Goal: Transaction & Acquisition: Purchase product/service

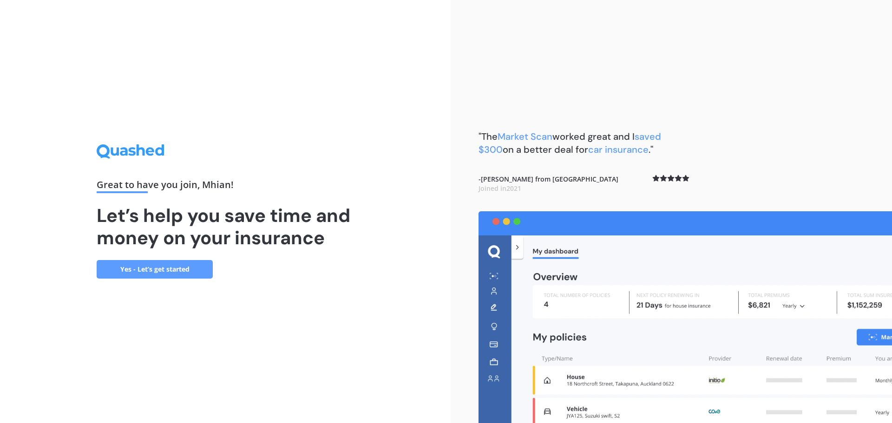
click at [173, 276] on link "Yes - Let’s get started" at bounding box center [155, 269] width 116 height 19
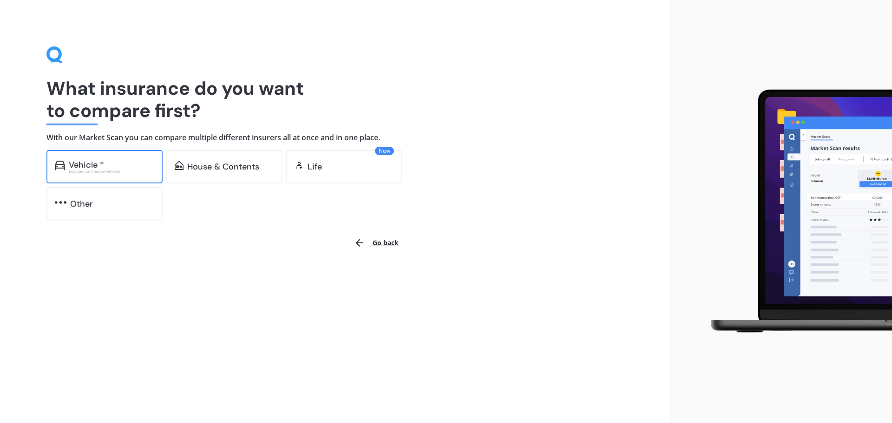
click at [106, 176] on div "Vehicle * Excludes commercial vehicles" at bounding box center [104, 166] width 116 height 33
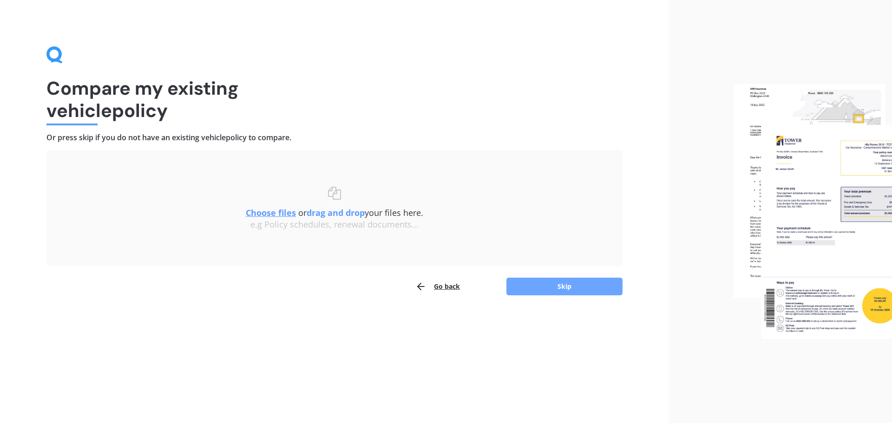
click at [554, 287] on button "Skip" at bounding box center [564, 287] width 116 height 18
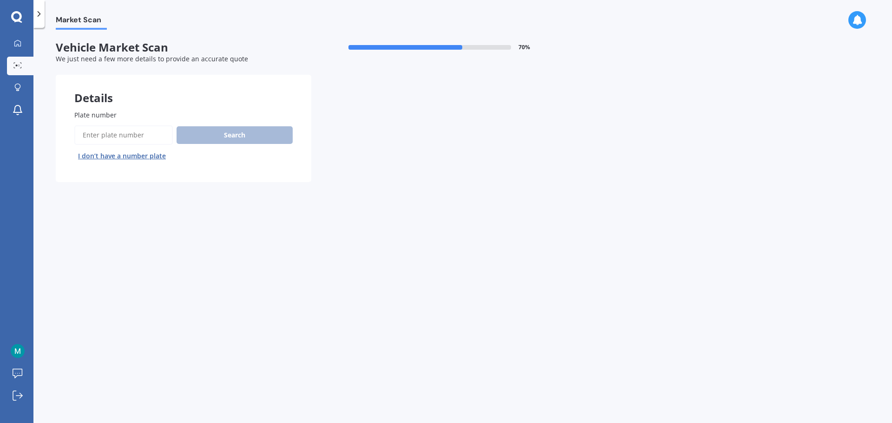
click at [126, 133] on input "Plate number" at bounding box center [123, 135] width 98 height 20
type input "PSG437"
click at [210, 132] on button "Search" at bounding box center [234, 135] width 116 height 18
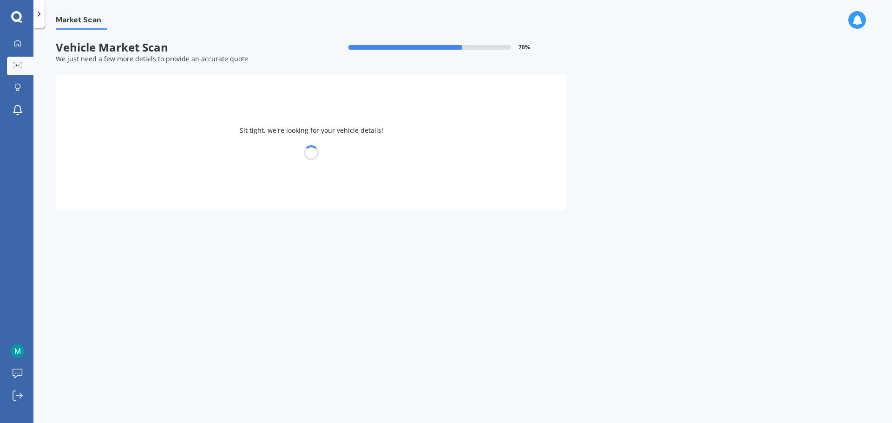
select select "AUDI"
select select "A1"
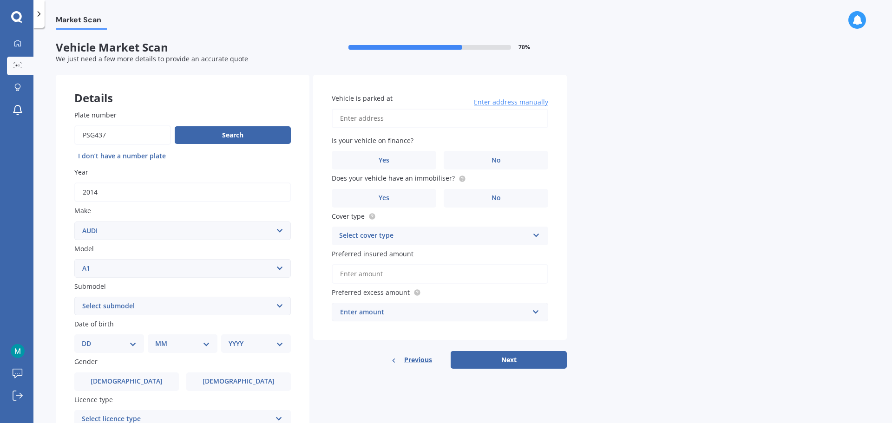
click at [370, 121] on input "Vehicle is parked at" at bounding box center [440, 119] width 216 height 20
type input "[STREET_ADDRESS][PERSON_NAME]"
click at [607, 143] on div "Market Scan Vehicle Market Scan 70 % We just need a few more details to provide…" at bounding box center [462, 227] width 858 height 395
click at [483, 154] on label "No" at bounding box center [496, 160] width 104 height 19
click at [0, 0] on input "No" at bounding box center [0, 0] width 0 height 0
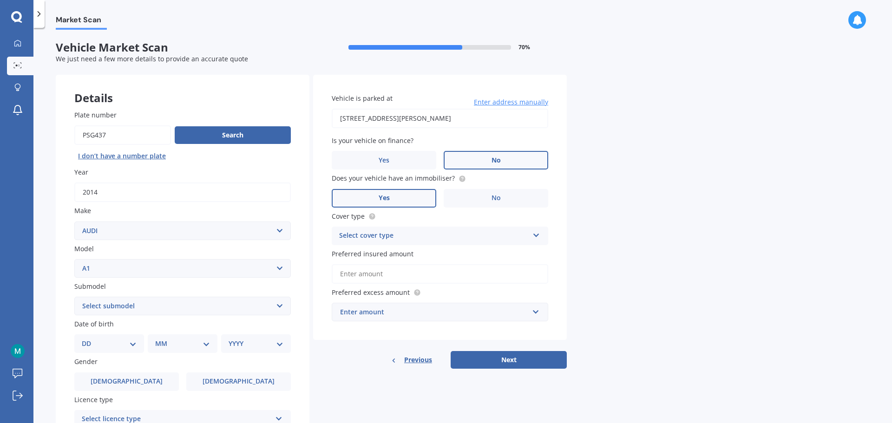
click at [388, 194] on span "Yes" at bounding box center [384, 198] width 11 height 8
click at [0, 0] on input "Yes" at bounding box center [0, 0] width 0 height 0
click at [416, 248] on div "Vehicle is parked at [STREET_ADDRESS][PERSON_NAME] Enter address manually Is yo…" at bounding box center [440, 208] width 254 height 266
click at [418, 241] on div "Select cover type Comprehensive Third Party, Fire & Theft Third Party" at bounding box center [440, 236] width 216 height 19
drag, startPoint x: 420, startPoint y: 286, endPoint x: 422, endPoint y: 251, distance: 35.3
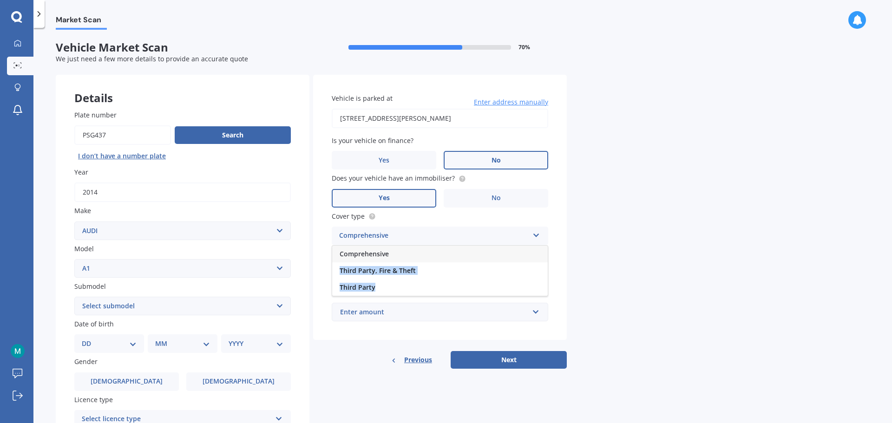
click at [422, 251] on div "Comprehensive Third Party, Fire & Theft Third Party" at bounding box center [440, 270] width 216 height 51
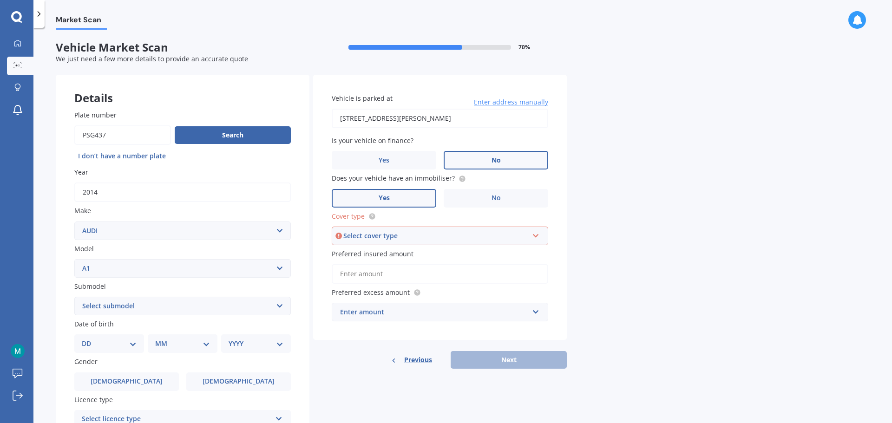
click at [421, 235] on div "Select cover type" at bounding box center [435, 236] width 185 height 10
click at [396, 251] on div "Comprehensive" at bounding box center [440, 253] width 215 height 17
click at [652, 251] on div "Market Scan Vehicle Market Scan 70 % We just need a few more details to provide…" at bounding box center [462, 227] width 858 height 395
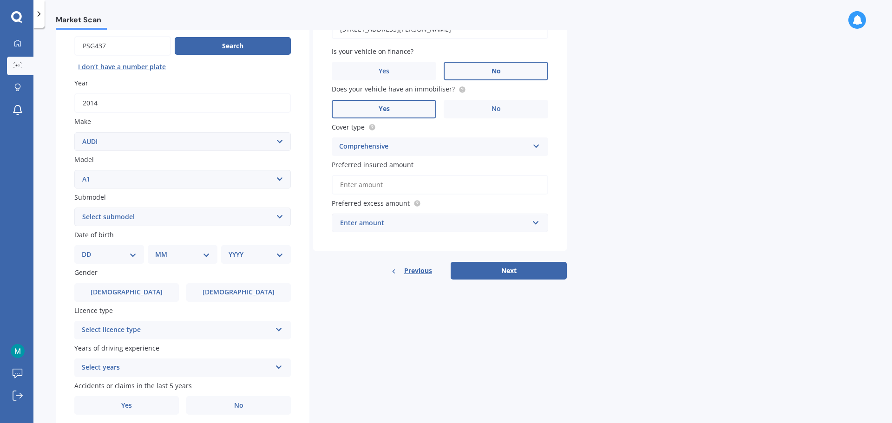
scroll to position [93, 0]
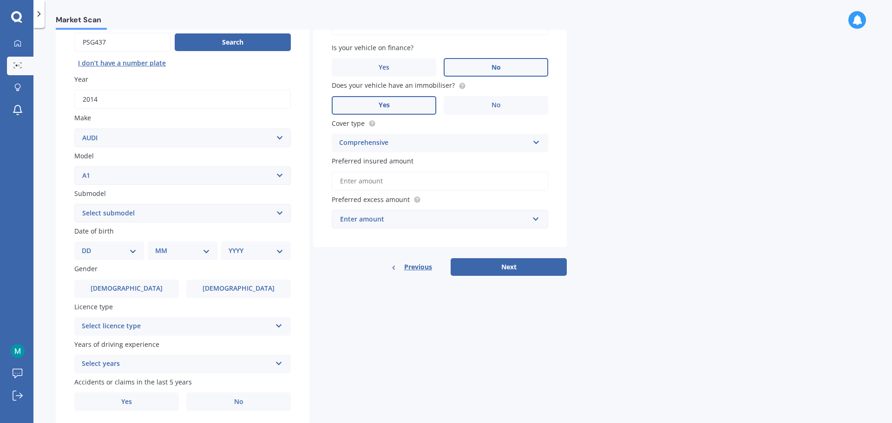
click at [457, 217] on div "Enter amount" at bounding box center [434, 219] width 189 height 10
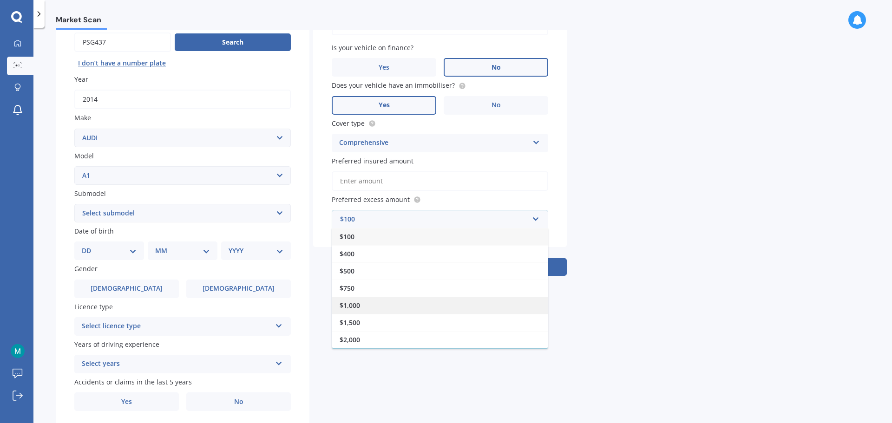
click at [429, 303] on div "$1,000" at bounding box center [439, 305] width 215 height 17
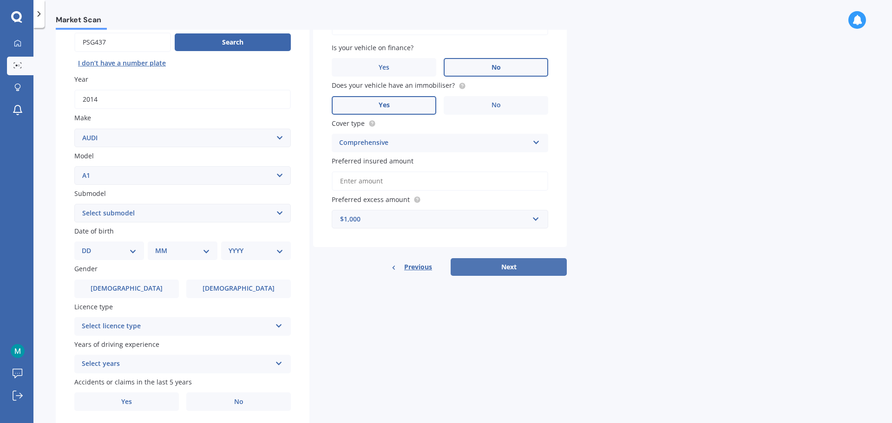
click at [490, 268] on button "Next" at bounding box center [508, 267] width 116 height 18
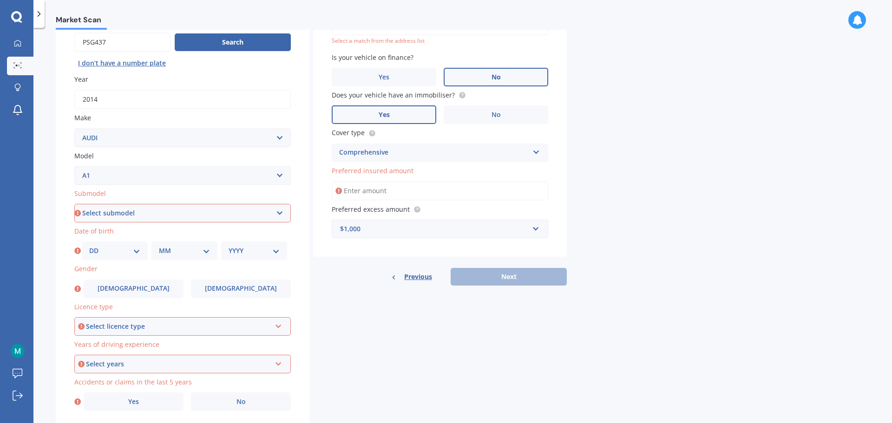
click at [423, 190] on input "Preferred insured amount" at bounding box center [440, 191] width 216 height 20
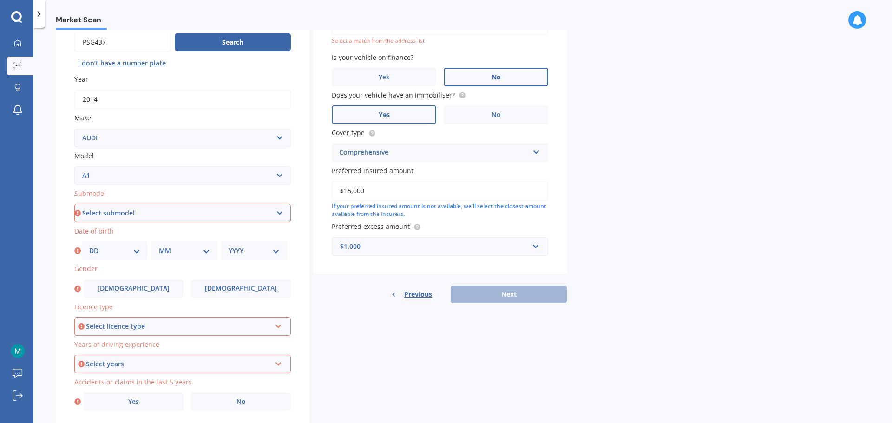
type input "$15,000"
click at [522, 293] on div "Previous Next" at bounding box center [440, 295] width 254 height 18
click at [548, 268] on div "Vehicle is parked at [STREET_ADDRESS][PERSON_NAME] Enter address manually Selec…" at bounding box center [440, 128] width 254 height 293
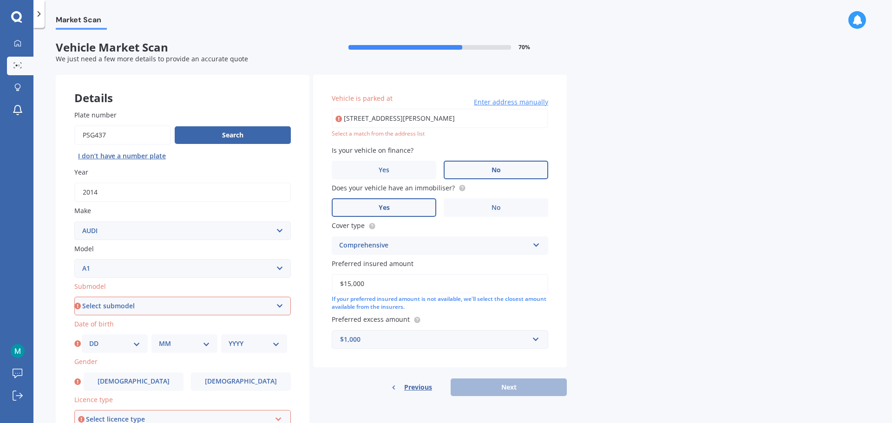
click at [449, 121] on input "[STREET_ADDRESS][PERSON_NAME]" at bounding box center [440, 119] width 216 height 20
click at [504, 119] on input "[STREET_ADDRESS][PERSON_NAME]" at bounding box center [440, 119] width 216 height 20
type input "[STREET_ADDRESS][PERSON_NAME]"
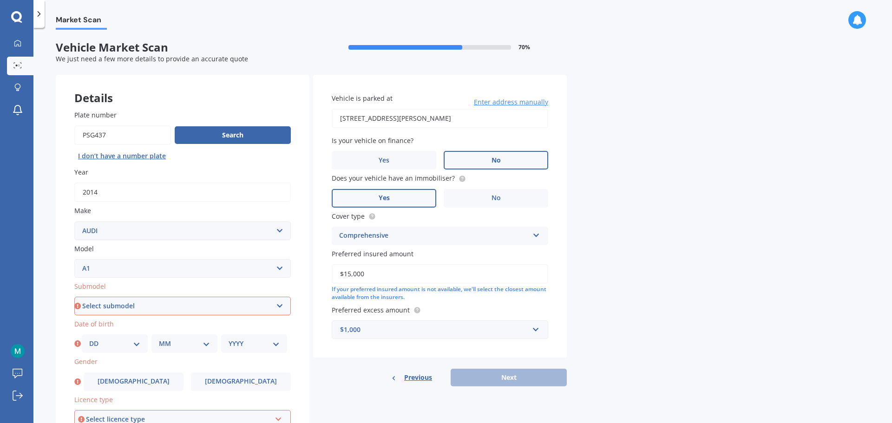
click at [640, 328] on div "Market Scan Vehicle Market Scan 70 % We just need a few more details to provide…" at bounding box center [462, 227] width 858 height 395
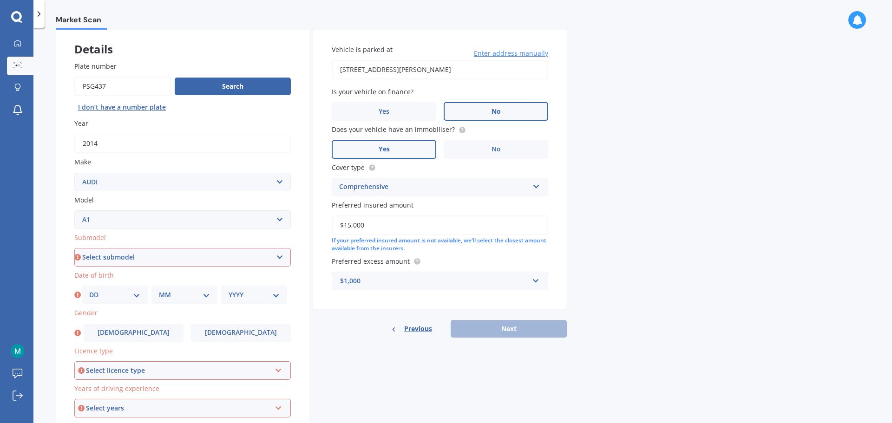
scroll to position [124, 0]
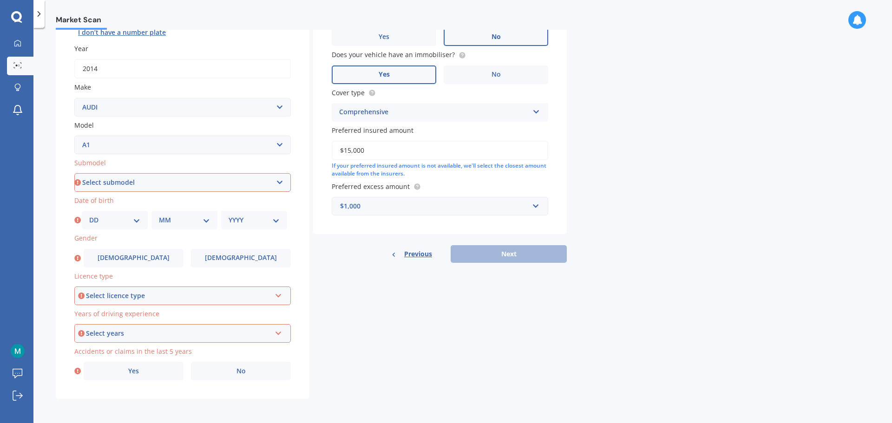
click at [697, 177] on div "Market Scan Vehicle Market Scan 70 % We just need a few more details to provide…" at bounding box center [462, 227] width 858 height 395
click at [251, 186] on select "Select submodel 1.4 TFSI S-Tronic TSFI petrol turbo" at bounding box center [182, 182] width 216 height 19
select select "1.4 TFSI S-TRONIC"
click at [74, 173] on select "Select submodel 1.4 TFSI S-Tronic TSFI petrol turbo" at bounding box center [182, 182] width 216 height 19
click at [121, 219] on select "DD 01 02 03 04 05 06 07 08 09 10 11 12 13 14 15 16 17 18 19 20 21 22 23 24 25 2…" at bounding box center [114, 220] width 51 height 10
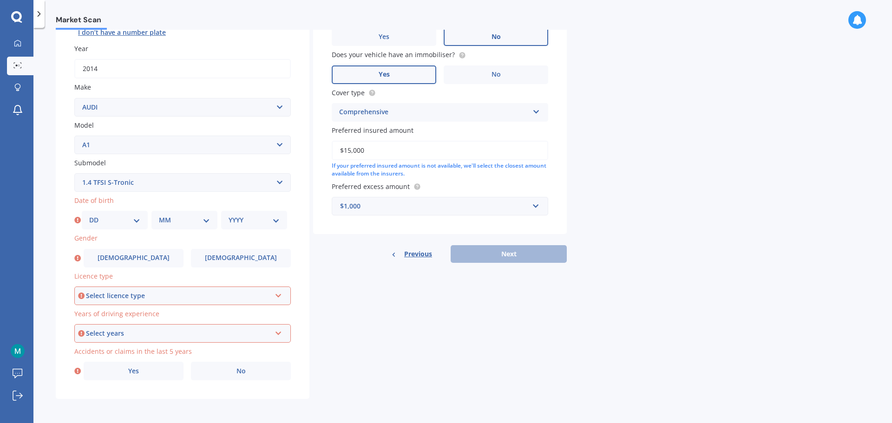
click at [172, 184] on select "Select submodel 1.4 TFSI S-Tronic TSFI petrol turbo" at bounding box center [182, 182] width 216 height 19
click at [430, 331] on div "Details Plate number Search I don’t have a number plate Year [DATE] Make Select…" at bounding box center [311, 175] width 511 height 448
click at [107, 224] on select "DD 01 02 03 04 05 06 07 08 09 10 11 12 13 14 15 16 17 18 19 20 21 22 23 24 25 2…" at bounding box center [114, 220] width 51 height 10
select select "22"
click at [89, 215] on select "DD 01 02 03 04 05 06 07 08 09 10 11 12 13 14 15 16 17 18 19 20 21 22 23 24 25 2…" at bounding box center [114, 220] width 51 height 10
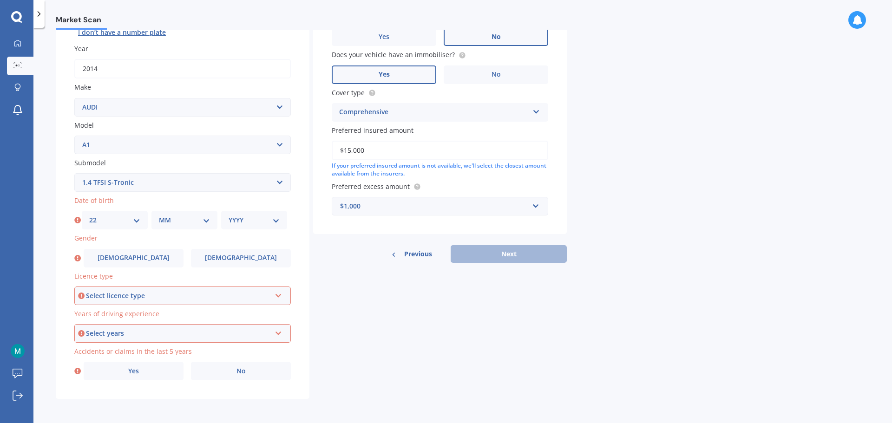
click at [164, 227] on div "MM 01 02 03 04 05 06 07 08 09 10 11 12" at bounding box center [184, 220] width 66 height 19
click at [179, 221] on select "MM 01 02 03 04 05 06 07 08 09 10 11 12" at bounding box center [184, 220] width 51 height 10
select select "10"
click at [159, 215] on select "MM 01 02 03 04 05 06 07 08 09 10 11 12" at bounding box center [184, 220] width 51 height 10
click at [261, 224] on select "YYYY 2025 2024 2023 2022 2021 2020 2019 2018 2017 2016 2015 2014 2013 2012 2011…" at bounding box center [253, 220] width 51 height 10
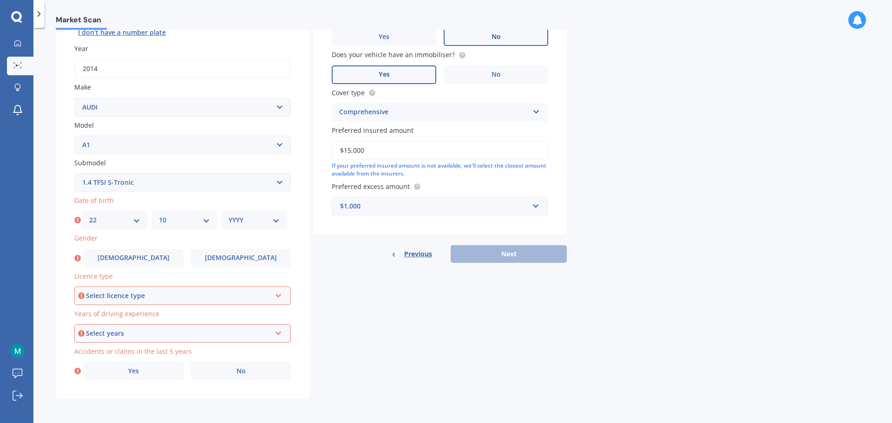
select select "1997"
click at [228, 215] on select "YYYY 2025 2024 2023 2022 2021 2020 2019 2018 2017 2016 2015 2014 2013 2012 2011…" at bounding box center [253, 220] width 51 height 10
click at [177, 295] on div "Select licence type" at bounding box center [178, 296] width 185 height 10
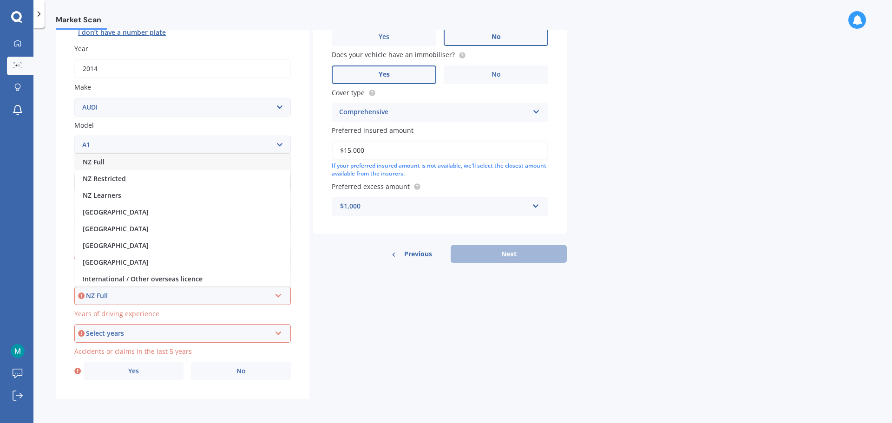
click at [129, 166] on div "NZ Full" at bounding box center [182, 162] width 215 height 17
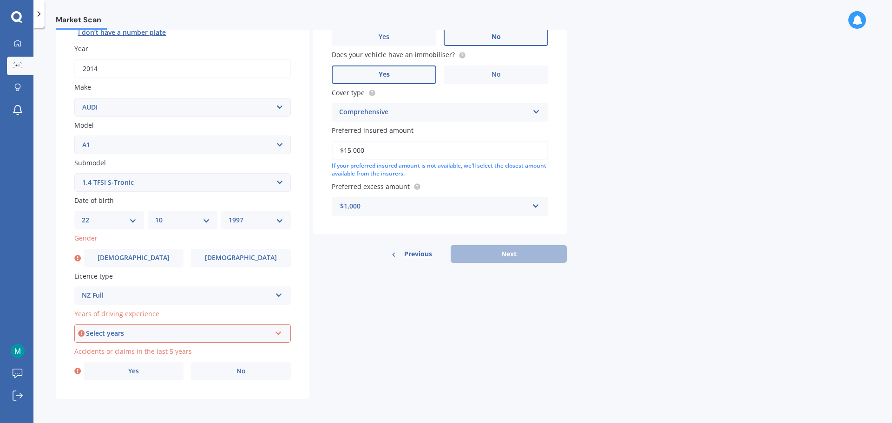
click at [195, 332] on div "Select years" at bounding box center [178, 333] width 185 height 10
click at [127, 254] on div "5 or more years" at bounding box center [182, 249] width 215 height 17
click at [305, 302] on div "Plate number Search I don’t have a number plate Year [DATE] Make Select make AC…" at bounding box center [183, 183] width 254 height 431
click at [228, 370] on label "No" at bounding box center [241, 371] width 100 height 19
click at [0, 0] on input "No" at bounding box center [0, 0] width 0 height 0
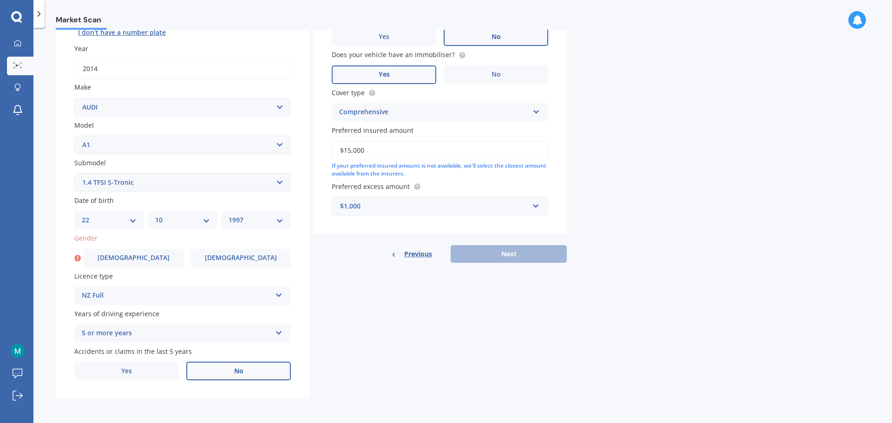
drag, startPoint x: 492, startPoint y: 291, endPoint x: 481, endPoint y: 295, distance: 11.9
click at [491, 292] on div "Details Plate number Search I don’t have a number plate Year [DATE] Make Select…" at bounding box center [311, 175] width 511 height 448
click at [490, 257] on div "Previous Next" at bounding box center [440, 254] width 254 height 18
click at [121, 264] on label "[DEMOGRAPHIC_DATA]" at bounding box center [134, 258] width 100 height 19
click at [0, 0] on input "[DEMOGRAPHIC_DATA]" at bounding box center [0, 0] width 0 height 0
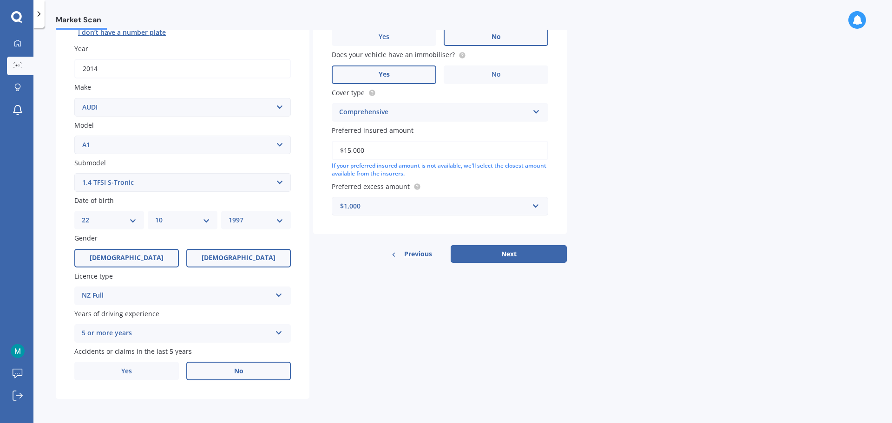
click at [237, 259] on span "[DEMOGRAPHIC_DATA]" at bounding box center [239, 258] width 74 height 8
click at [0, 0] on input "[DEMOGRAPHIC_DATA]" at bounding box center [0, 0] width 0 height 0
click at [494, 249] on button "Next" at bounding box center [508, 254] width 116 height 18
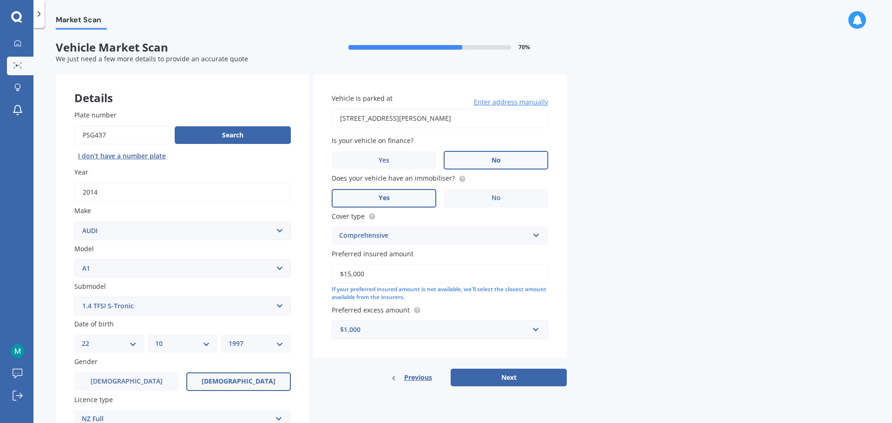
select select "22"
select select "10"
select select "1997"
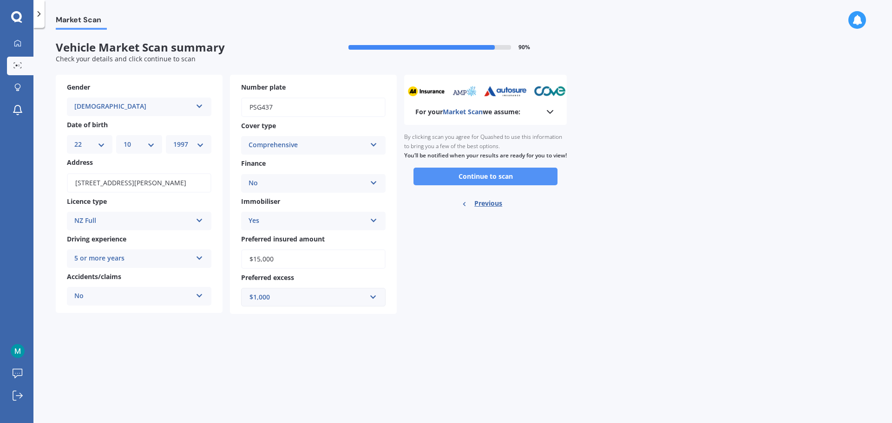
click at [492, 183] on button "Continue to scan" at bounding box center [485, 177] width 144 height 18
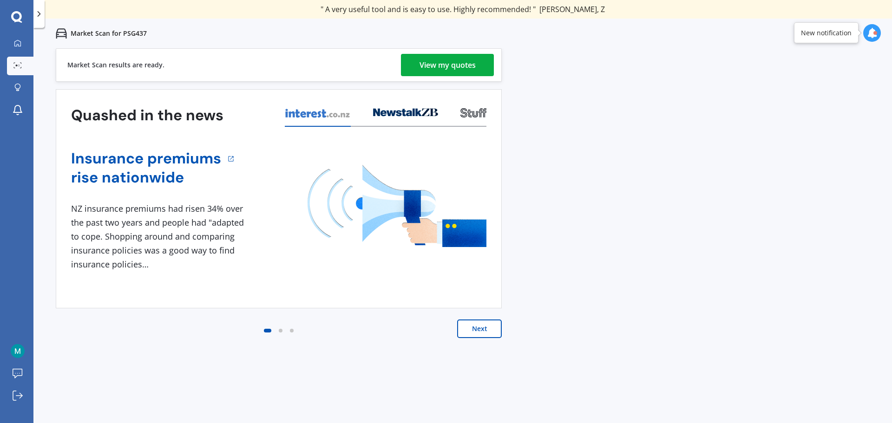
click at [462, 67] on div "View my quotes" at bounding box center [447, 65] width 56 height 22
